Goal: Information Seeking & Learning: Check status

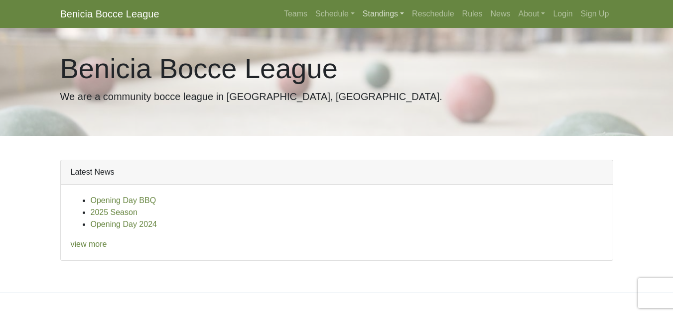
click at [386, 16] on link "Standings" at bounding box center [383, 14] width 49 height 20
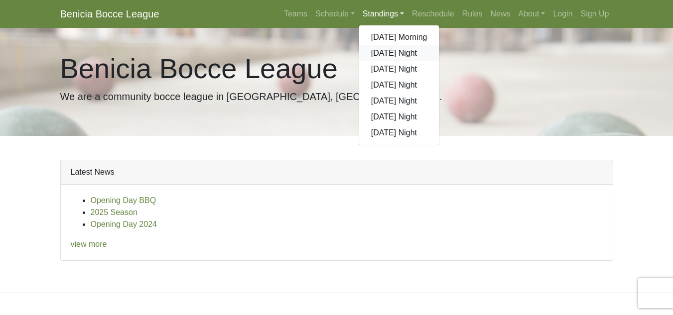
click at [392, 53] on link "[DATE] Night" at bounding box center [399, 53] width 80 height 16
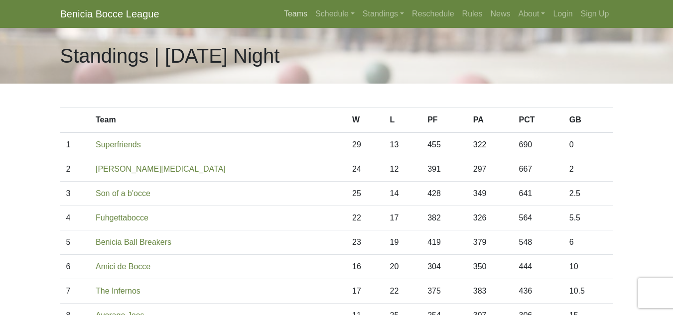
click at [302, 17] on link "Teams" at bounding box center [295, 14] width 31 height 20
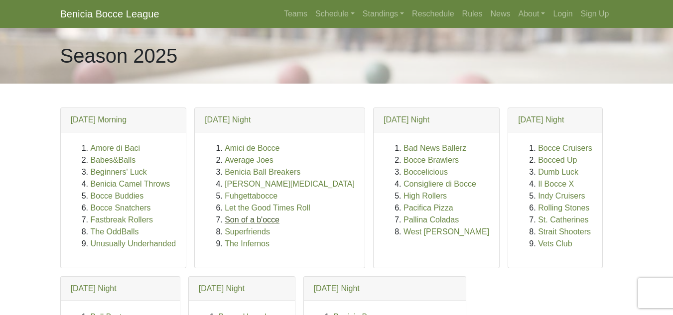
click at [243, 218] on link "Son of a b'occe" at bounding box center [252, 220] width 55 height 8
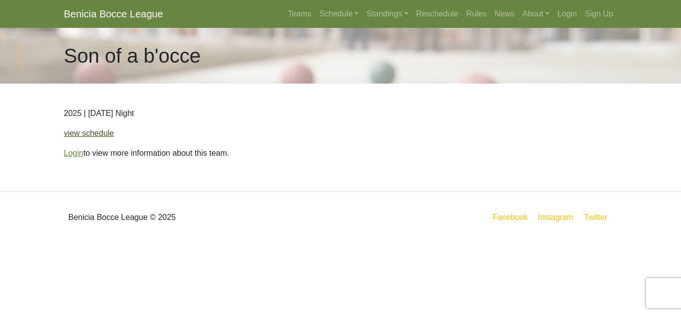
click at [99, 132] on link "view schedule" at bounding box center [89, 133] width 50 height 8
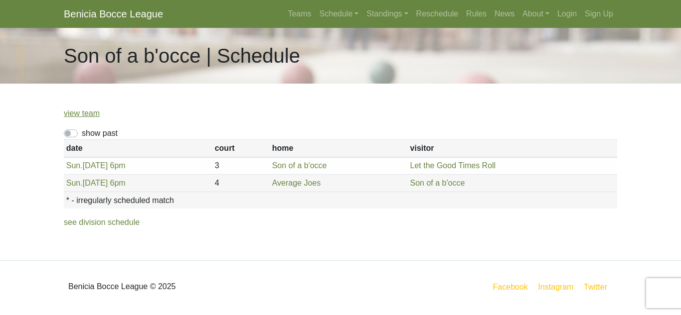
click at [82, 134] on label "show past" at bounding box center [100, 134] width 36 height 12
click at [82, 134] on input "show past" at bounding box center [85, 131] width 6 height 6
checkbox input "true"
